Goal: Task Accomplishment & Management: Manage account settings

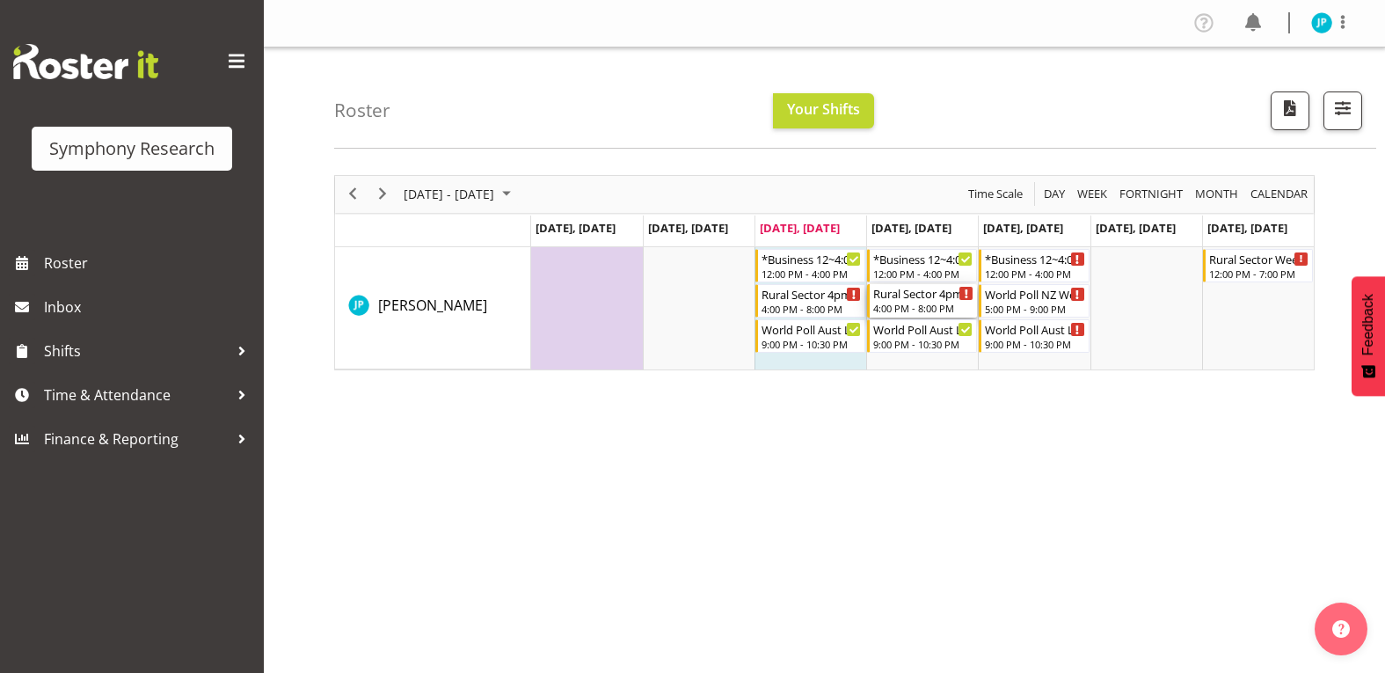
click at [963, 294] on div "Timeline Week of September 22, 2025" at bounding box center [966, 293] width 13 height 13
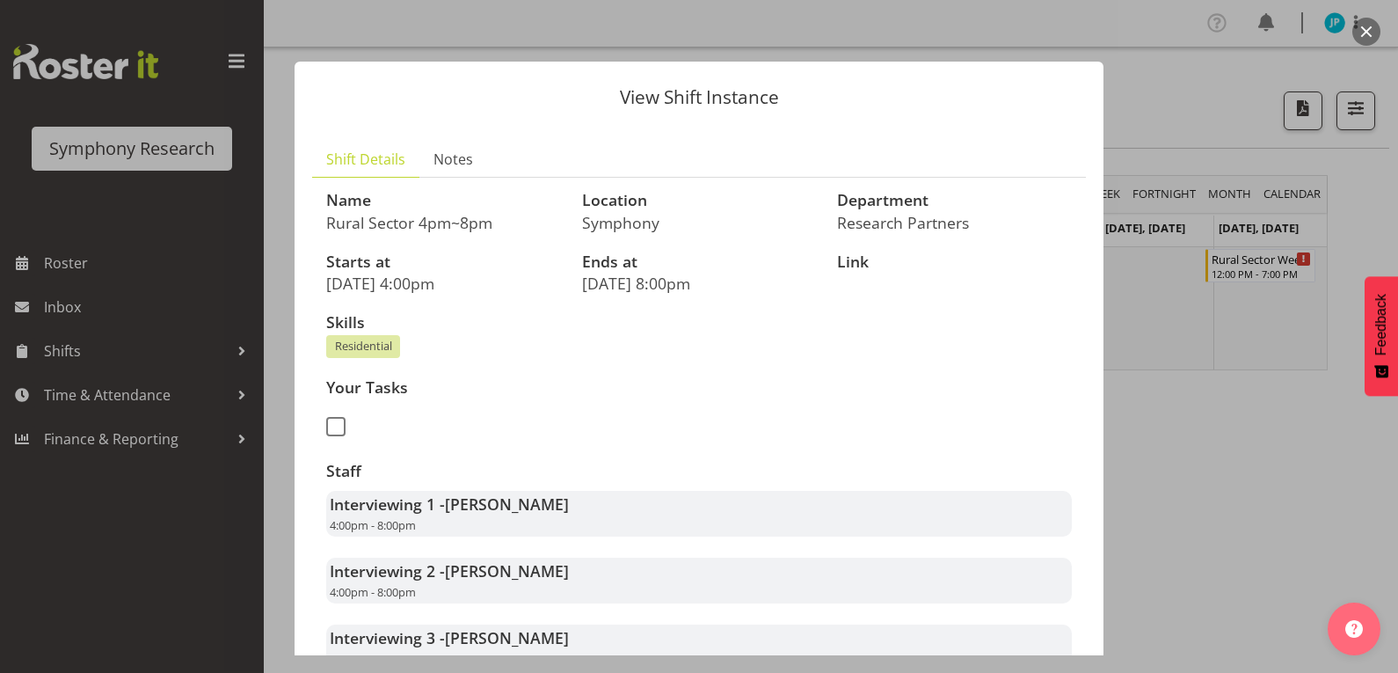
click at [1198, 423] on div at bounding box center [699, 336] width 1398 height 673
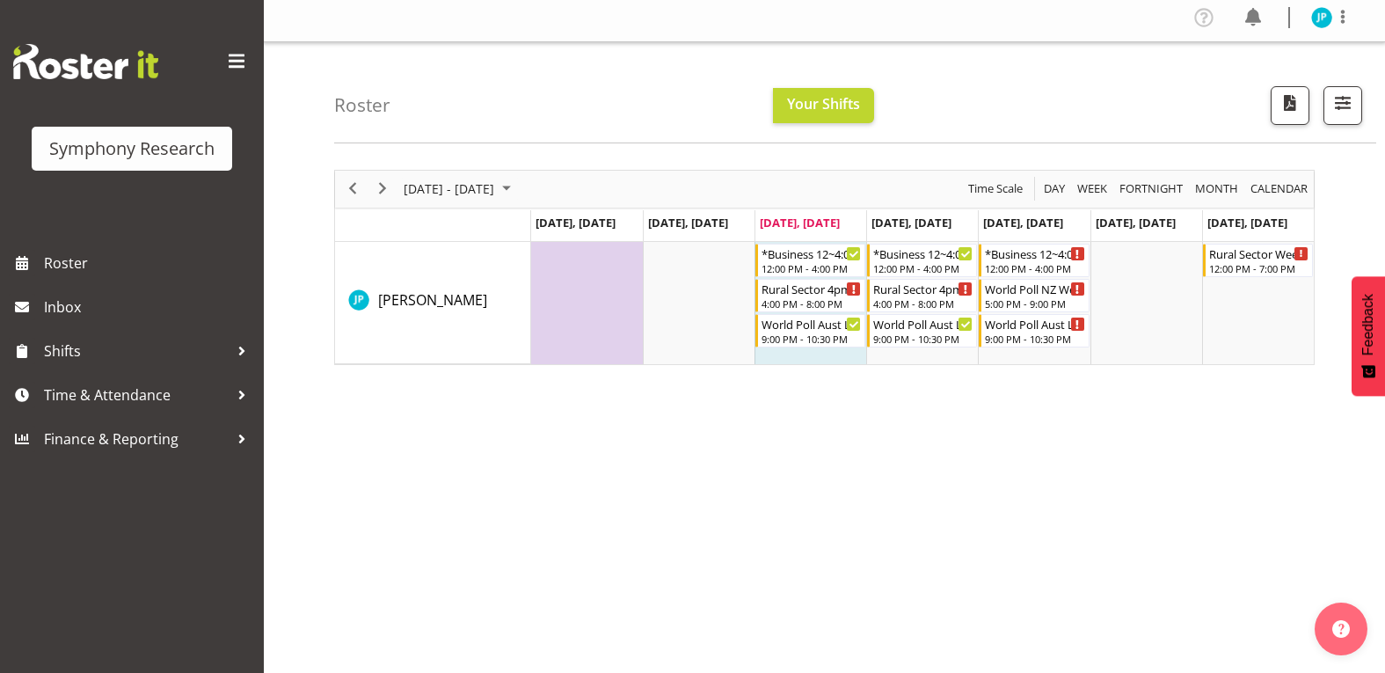
scroll to position [4, 0]
click at [386, 193] on span "Next" at bounding box center [382, 190] width 21 height 22
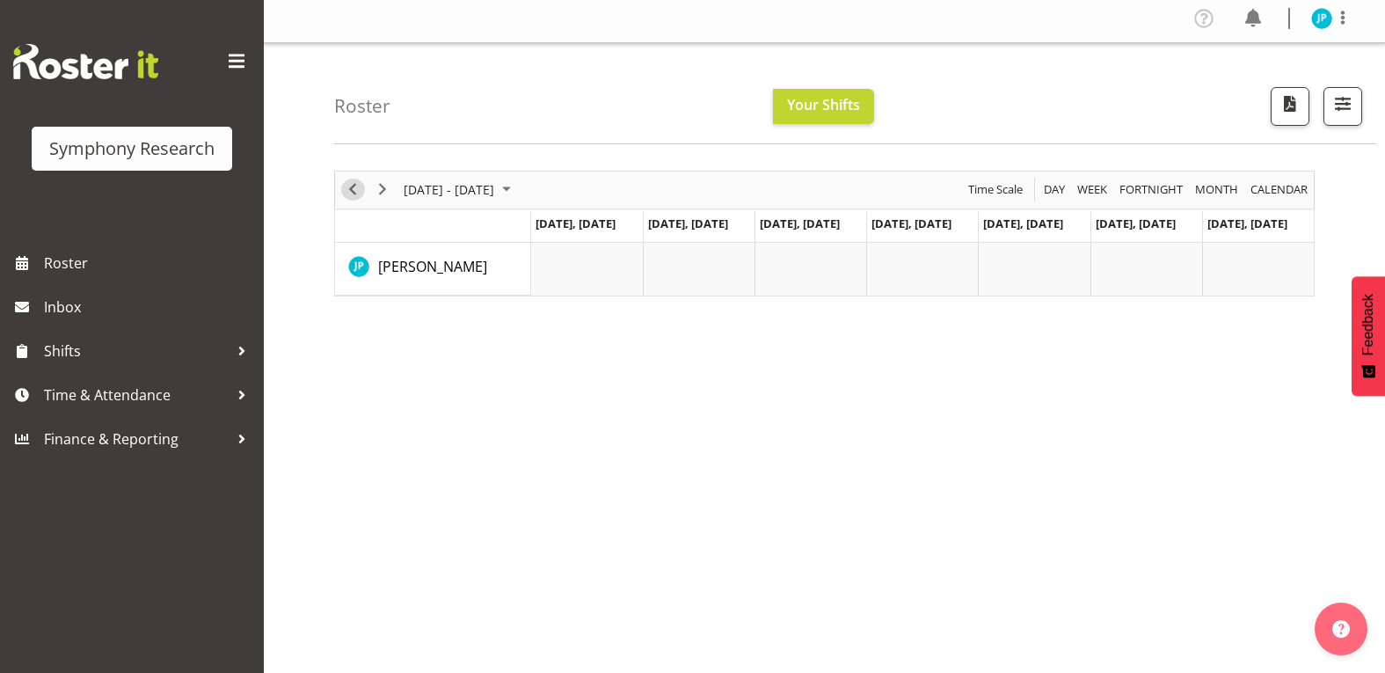
click at [355, 189] on span "Previous" at bounding box center [352, 190] width 21 height 22
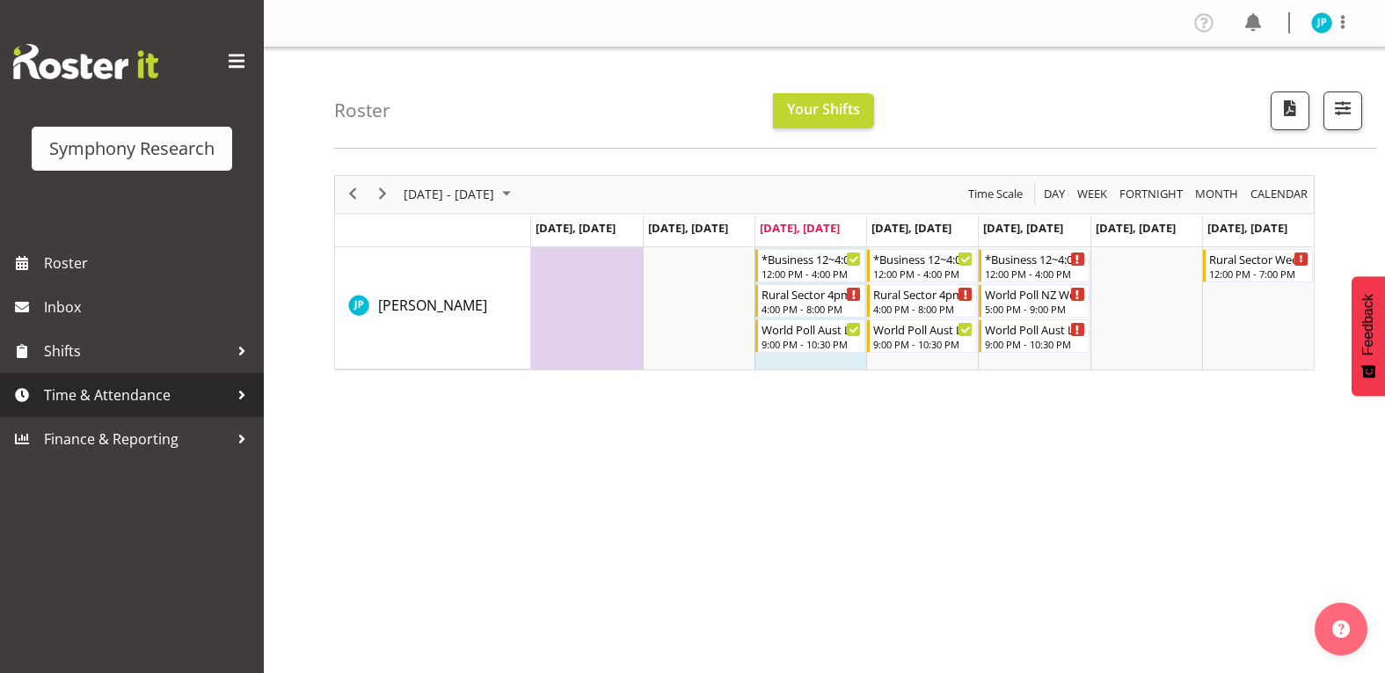
click at [123, 390] on span "Time & Attendance" at bounding box center [136, 395] width 185 height 26
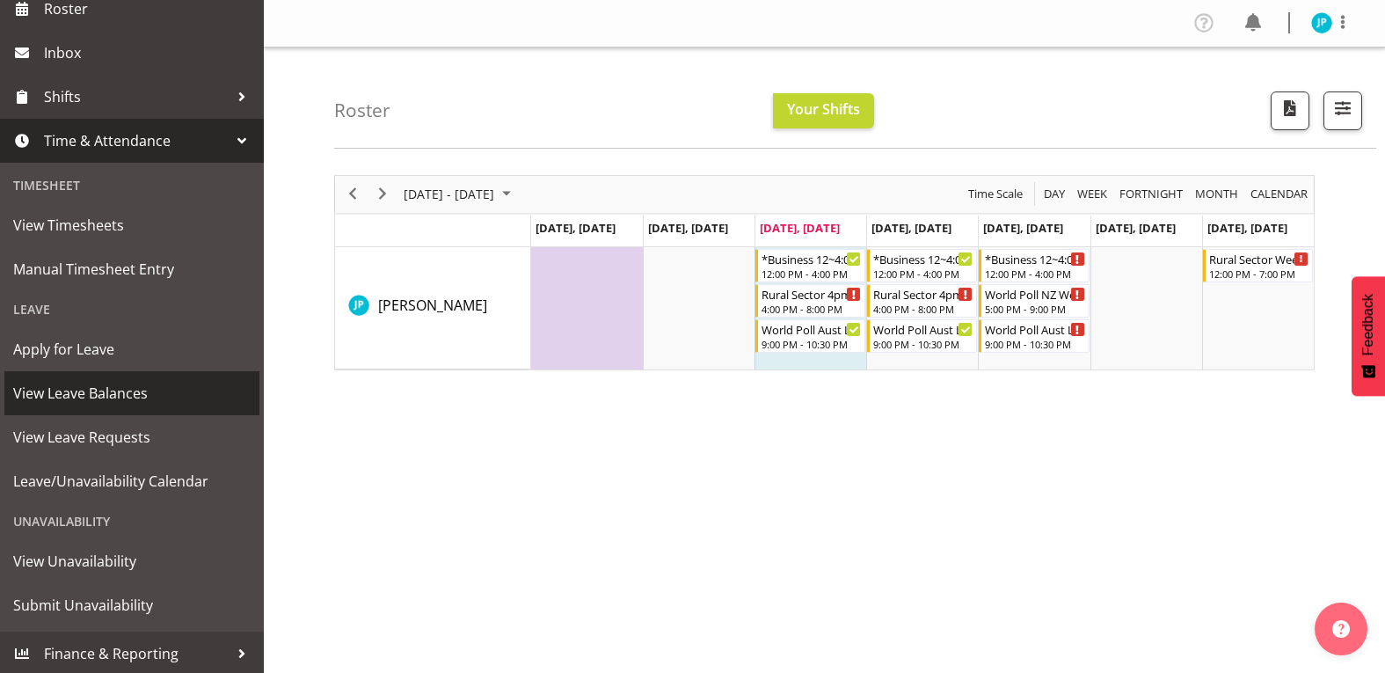
scroll to position [253, 0]
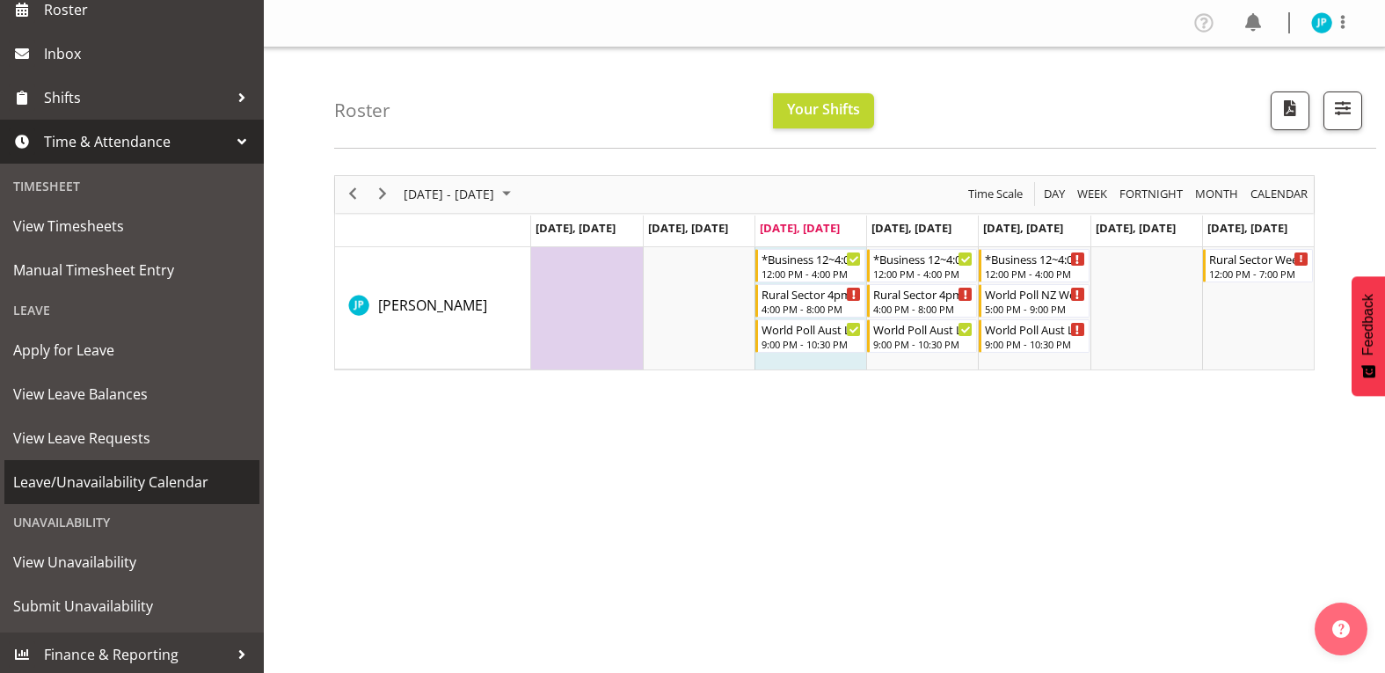
click at [148, 477] on span "Leave/Unavailability Calendar" at bounding box center [131, 482] width 237 height 26
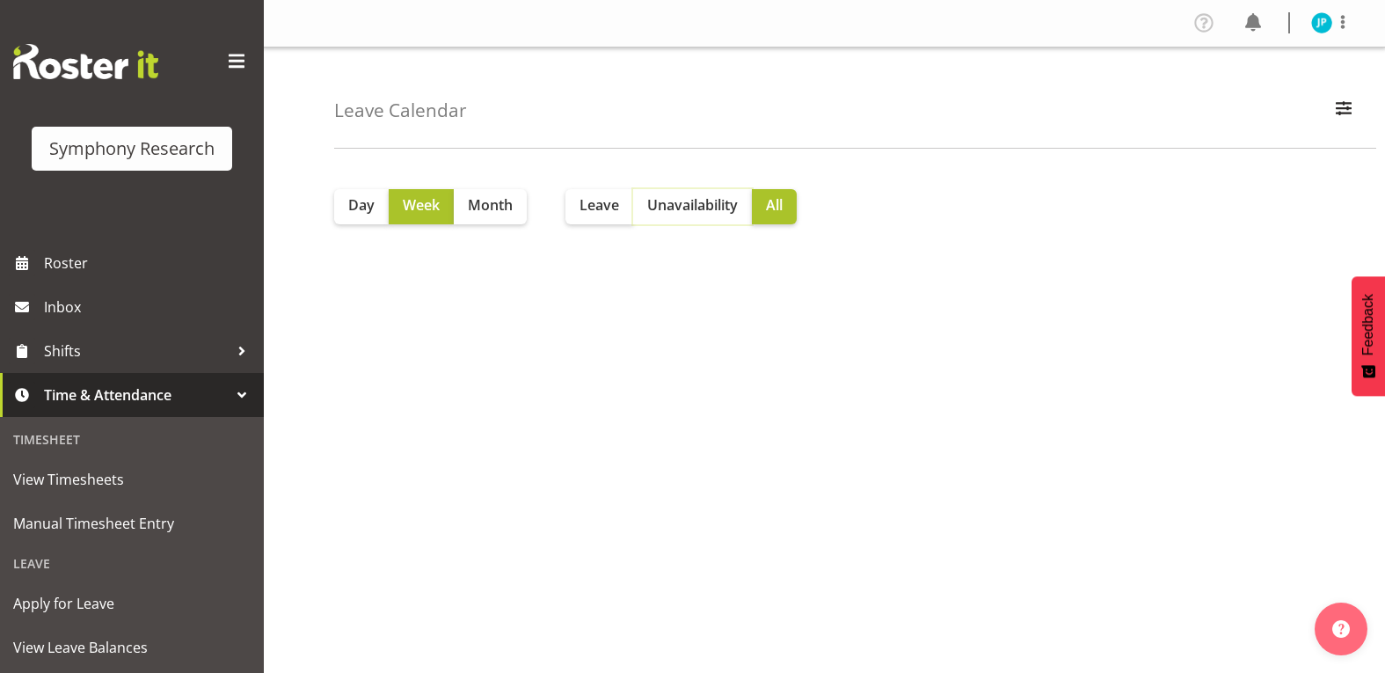
click at [689, 210] on span "Unavailability" at bounding box center [692, 204] width 91 height 21
click at [776, 203] on span "All" at bounding box center [774, 204] width 17 height 21
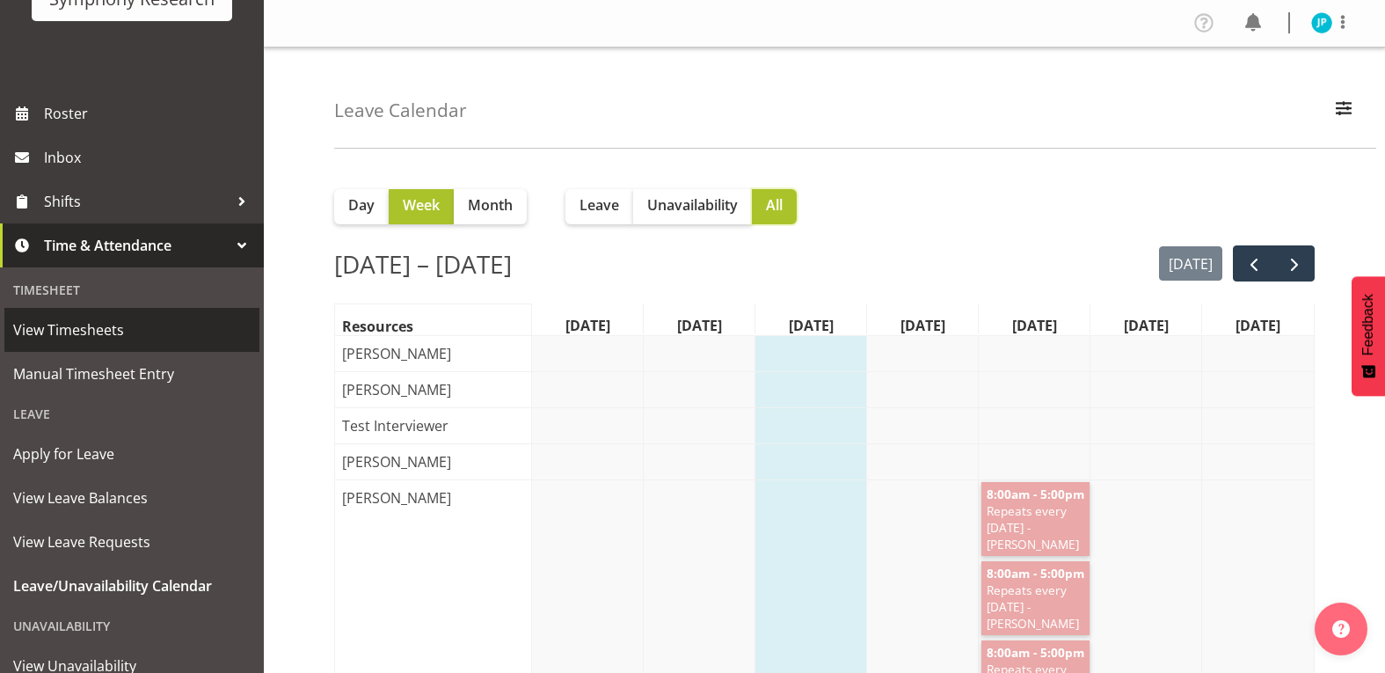
scroll to position [149, 0]
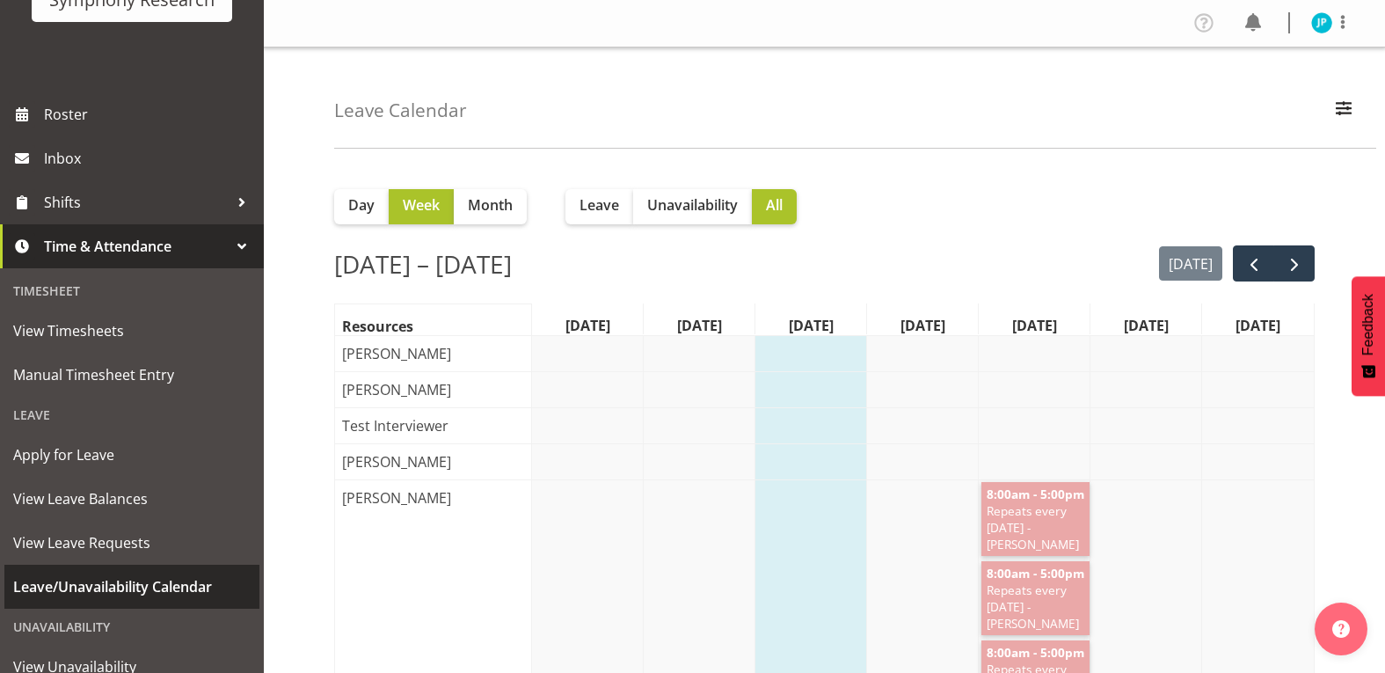
click at [160, 595] on span "Leave/Unavailability Calendar" at bounding box center [131, 586] width 237 height 26
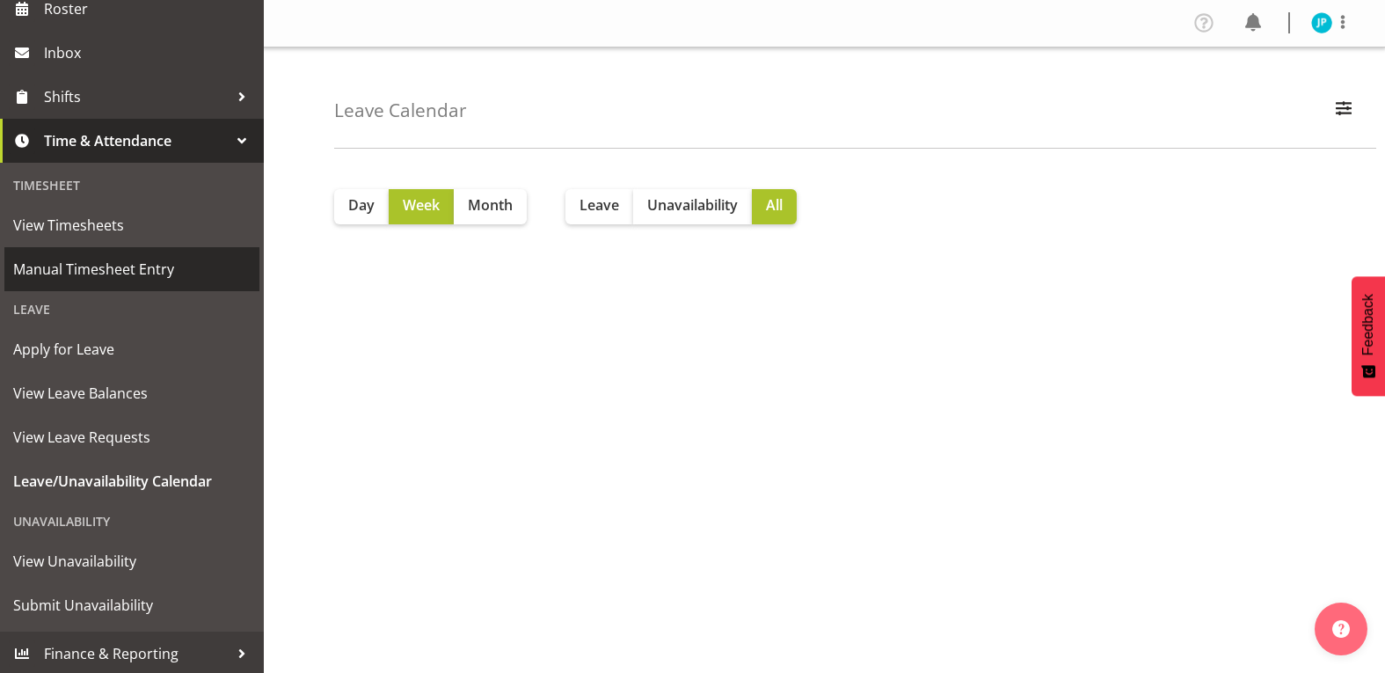
scroll to position [252, 0]
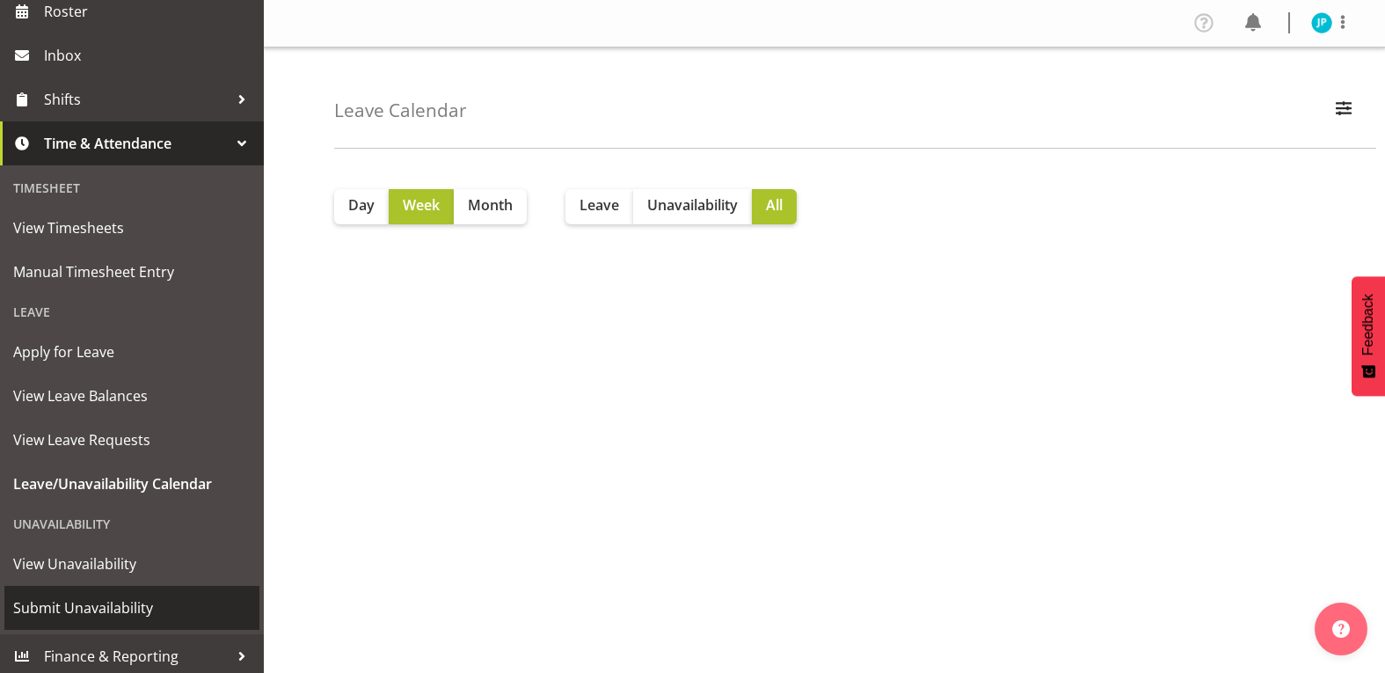
click at [133, 605] on span "Submit Unavailability" at bounding box center [131, 608] width 237 height 26
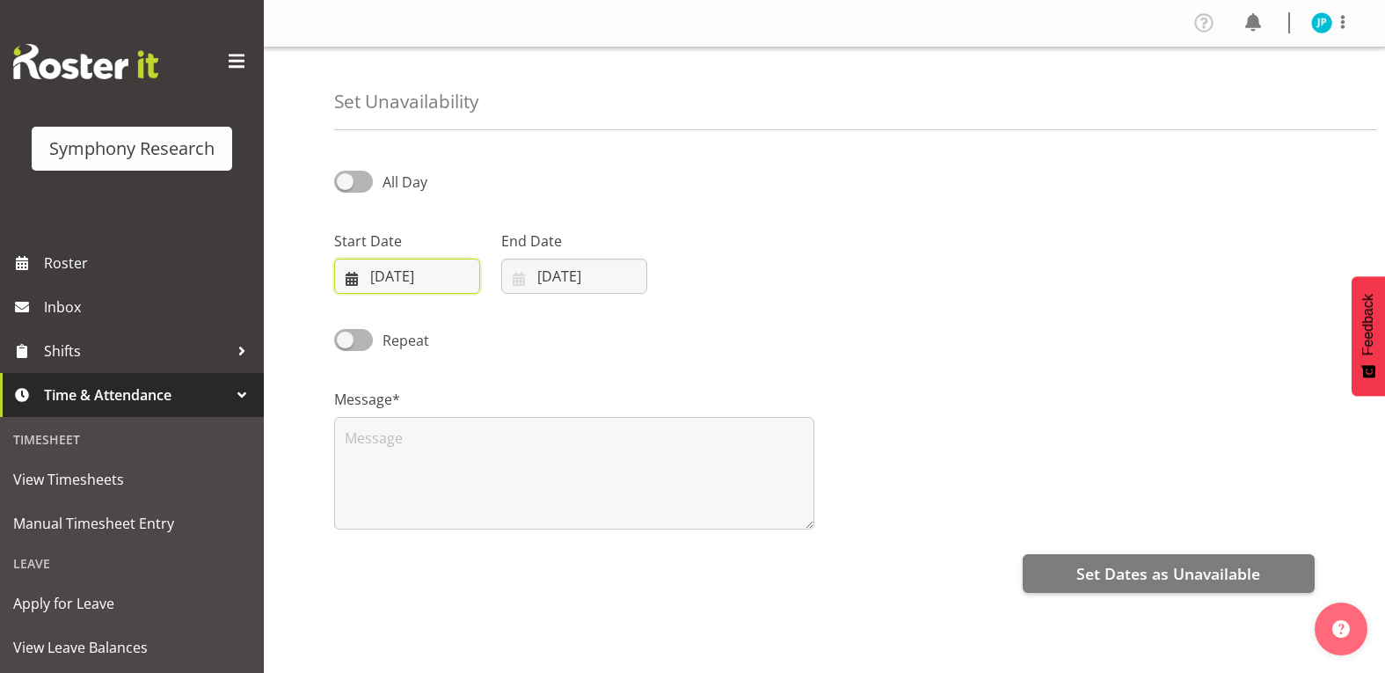
click at [429, 279] on input "[DATE]" at bounding box center [407, 276] width 146 height 35
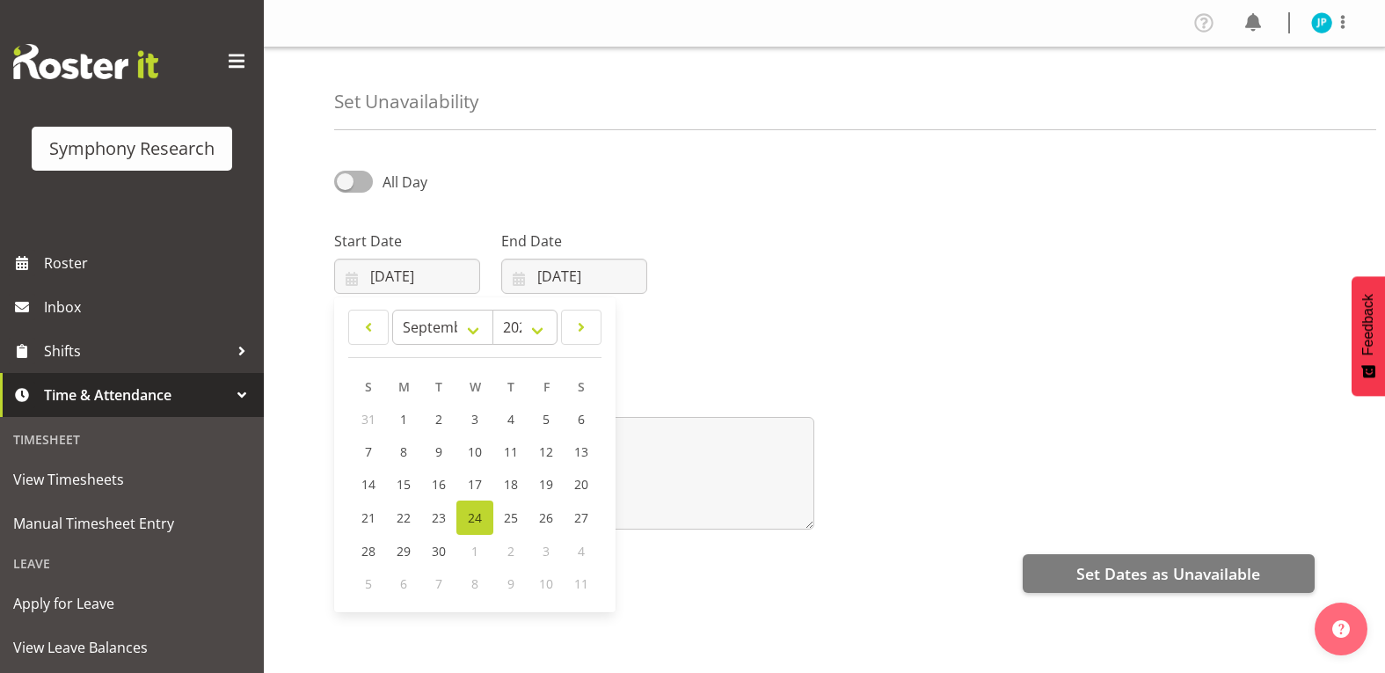
click at [509, 552] on span "2" at bounding box center [510, 551] width 7 height 17
click at [889, 251] on div "Start Date [DATE] January February March April May June July August September O…" at bounding box center [825, 255] width 1002 height 99
click at [223, 67] on span at bounding box center [237, 61] width 28 height 28
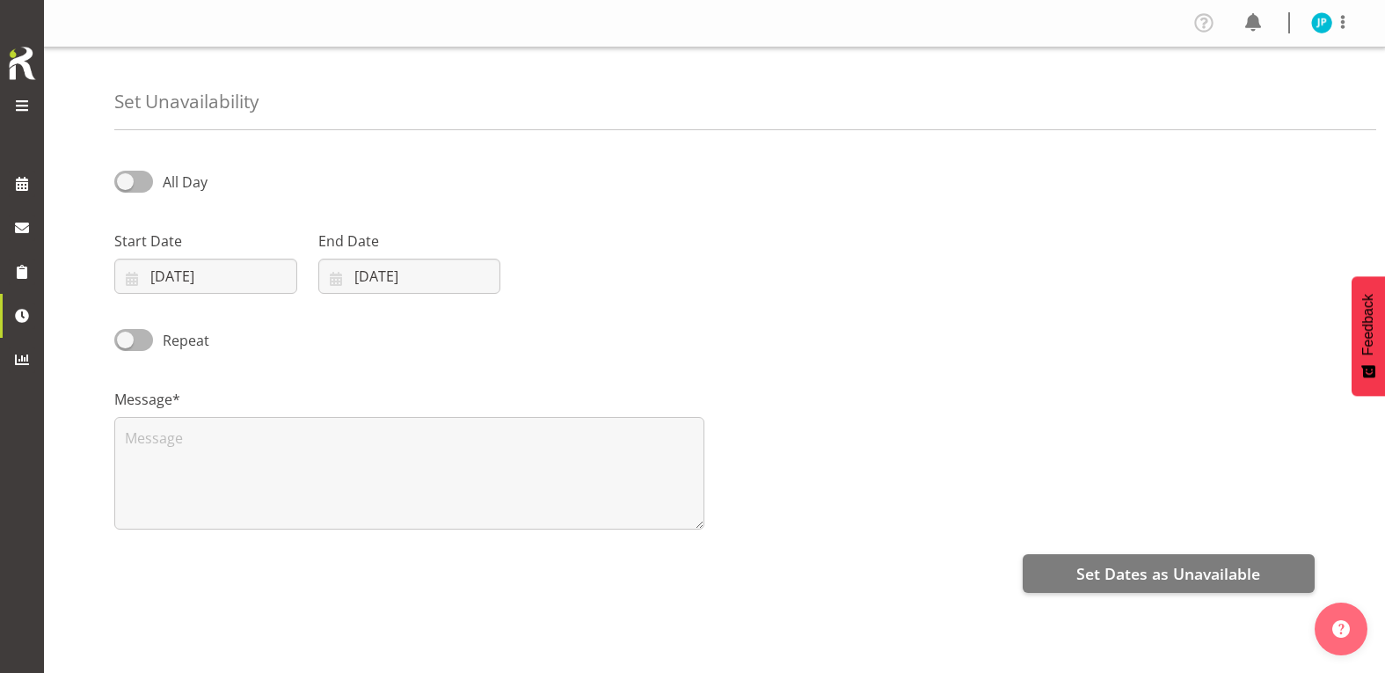
click at [25, 106] on span at bounding box center [21, 105] width 21 height 21
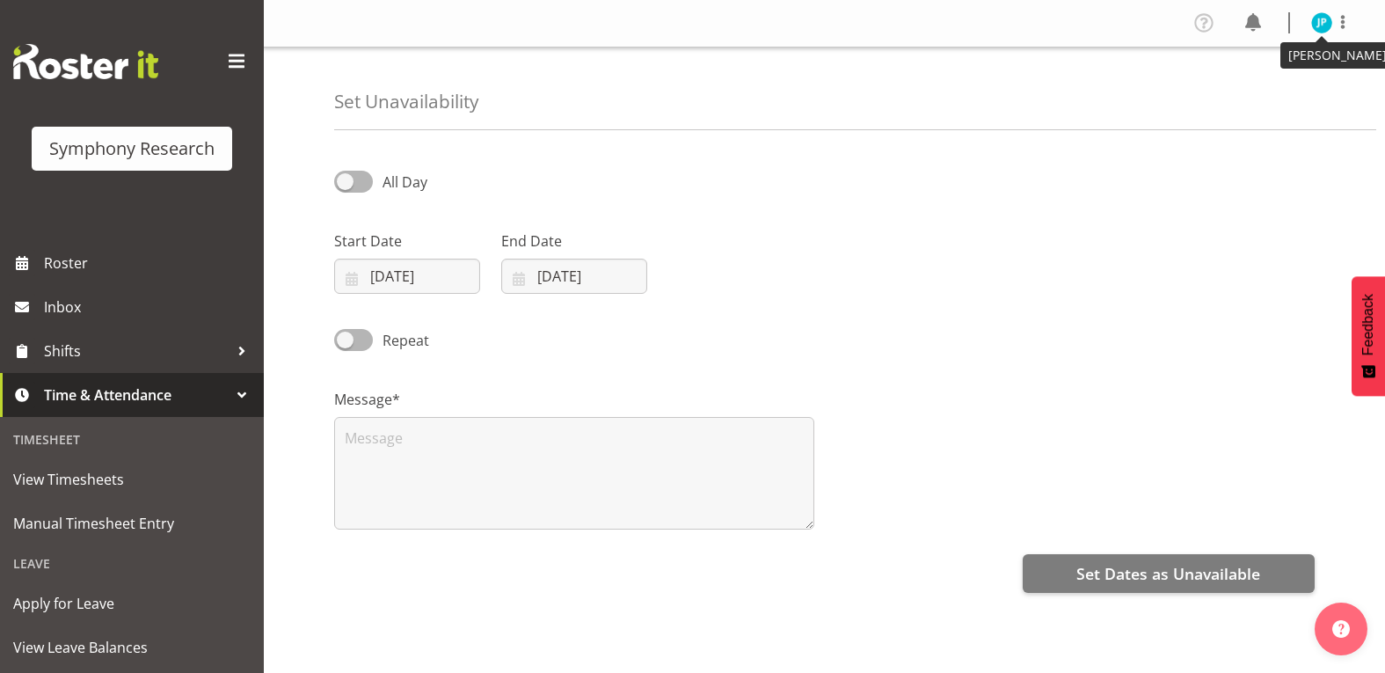
click at [1329, 26] on img at bounding box center [1321, 22] width 21 height 21
click at [1282, 94] on link "Log Out" at bounding box center [1269, 93] width 169 height 32
